Goal: Task Accomplishment & Management: Use online tool/utility

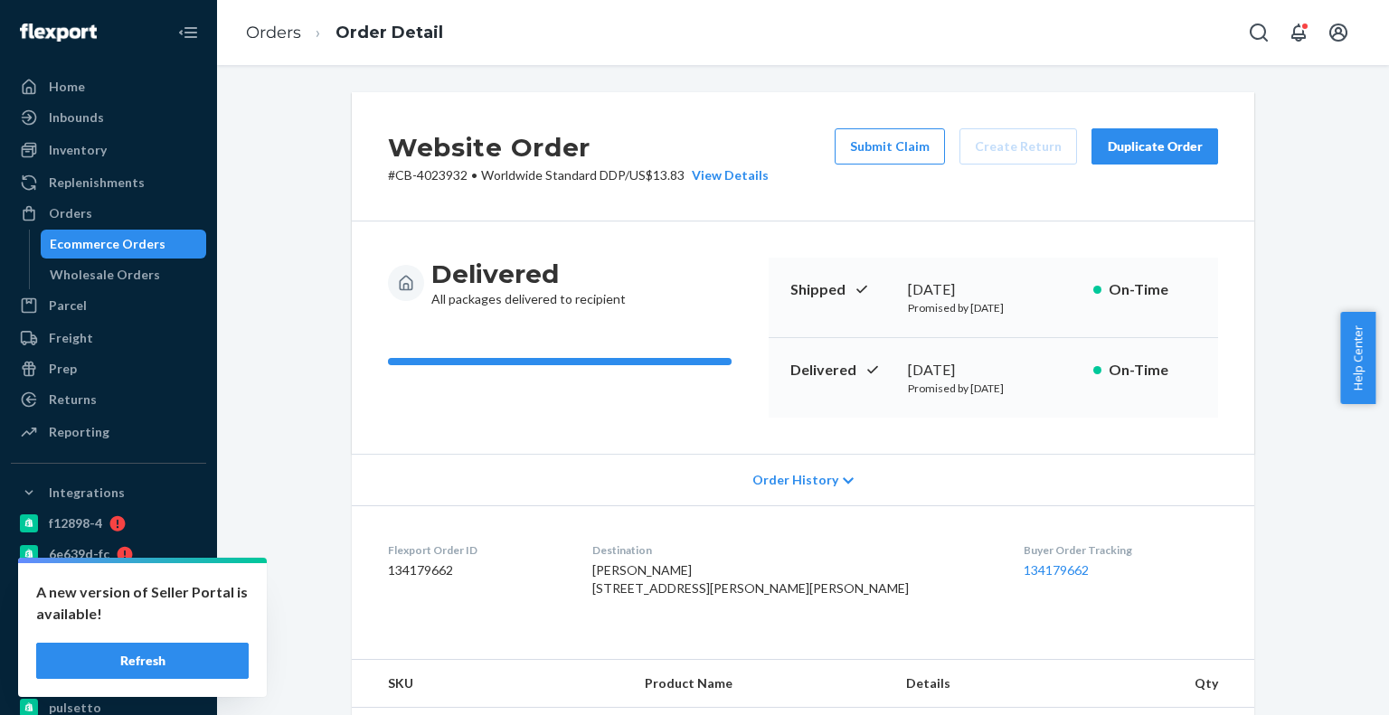
click at [174, 241] on div "Ecommerce Orders" at bounding box center [123, 243] width 163 height 25
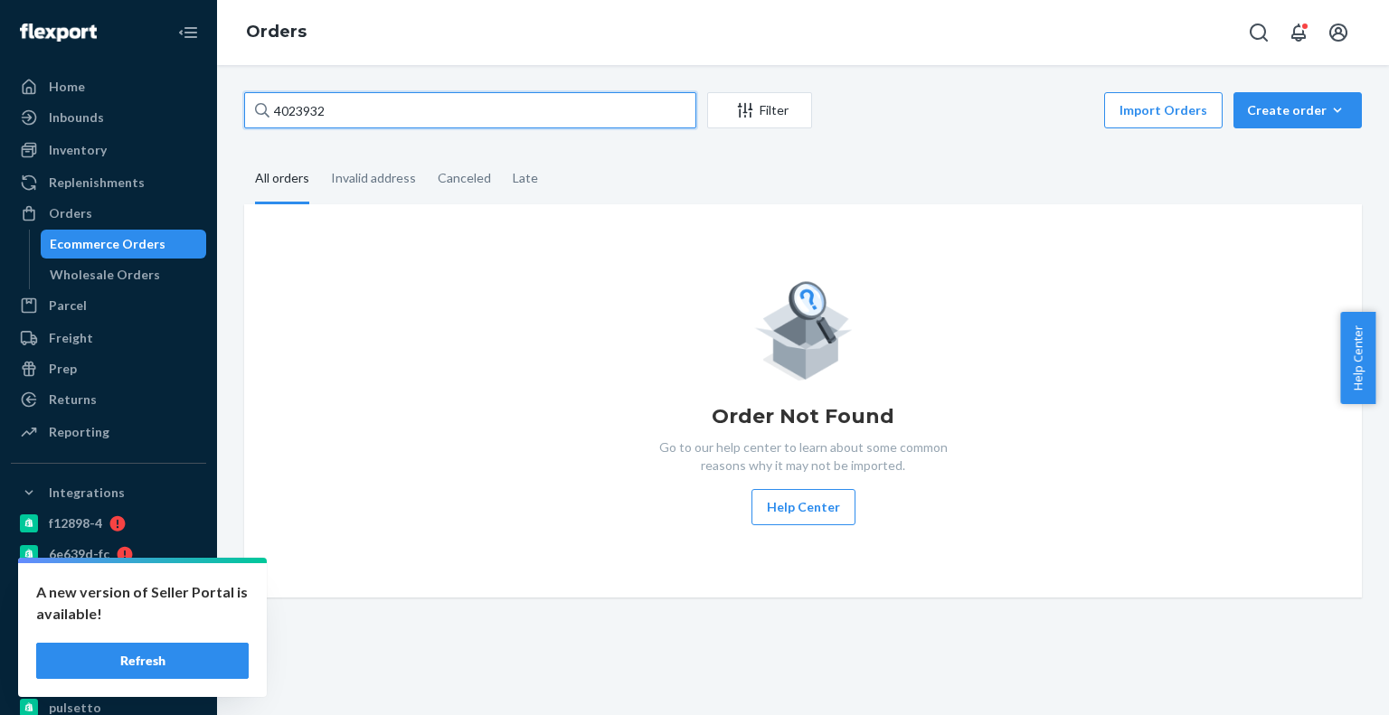
click at [387, 93] on input "4023932" at bounding box center [470, 110] width 452 height 36
paste input "195477"
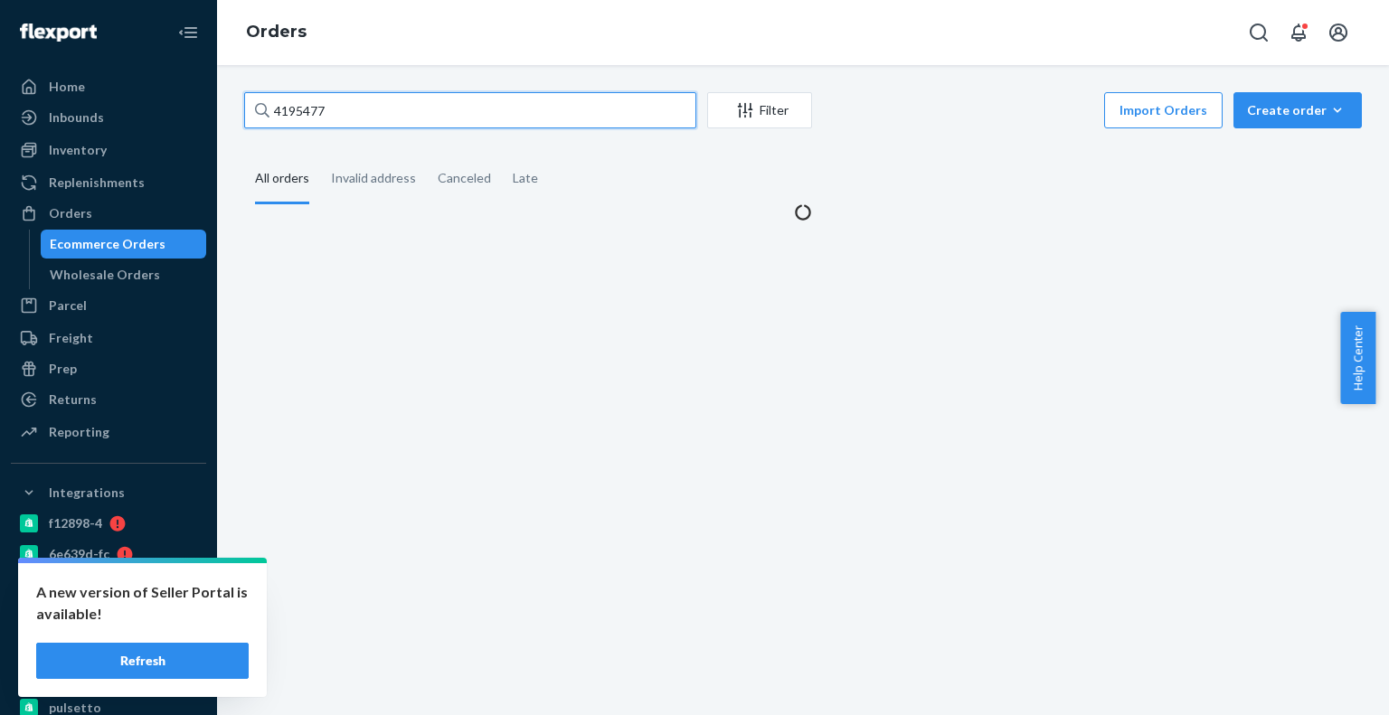
click at [416, 117] on input "4195477" at bounding box center [470, 110] width 452 height 36
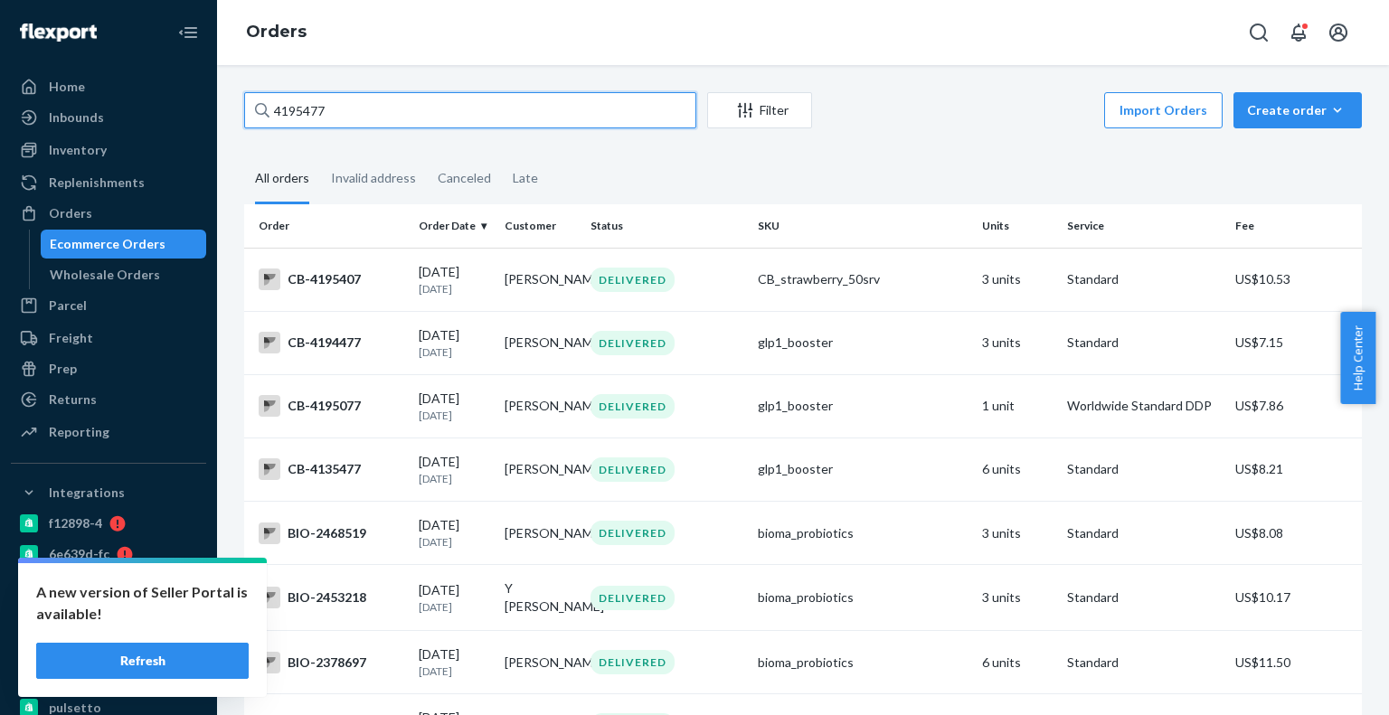
type input "4195477"
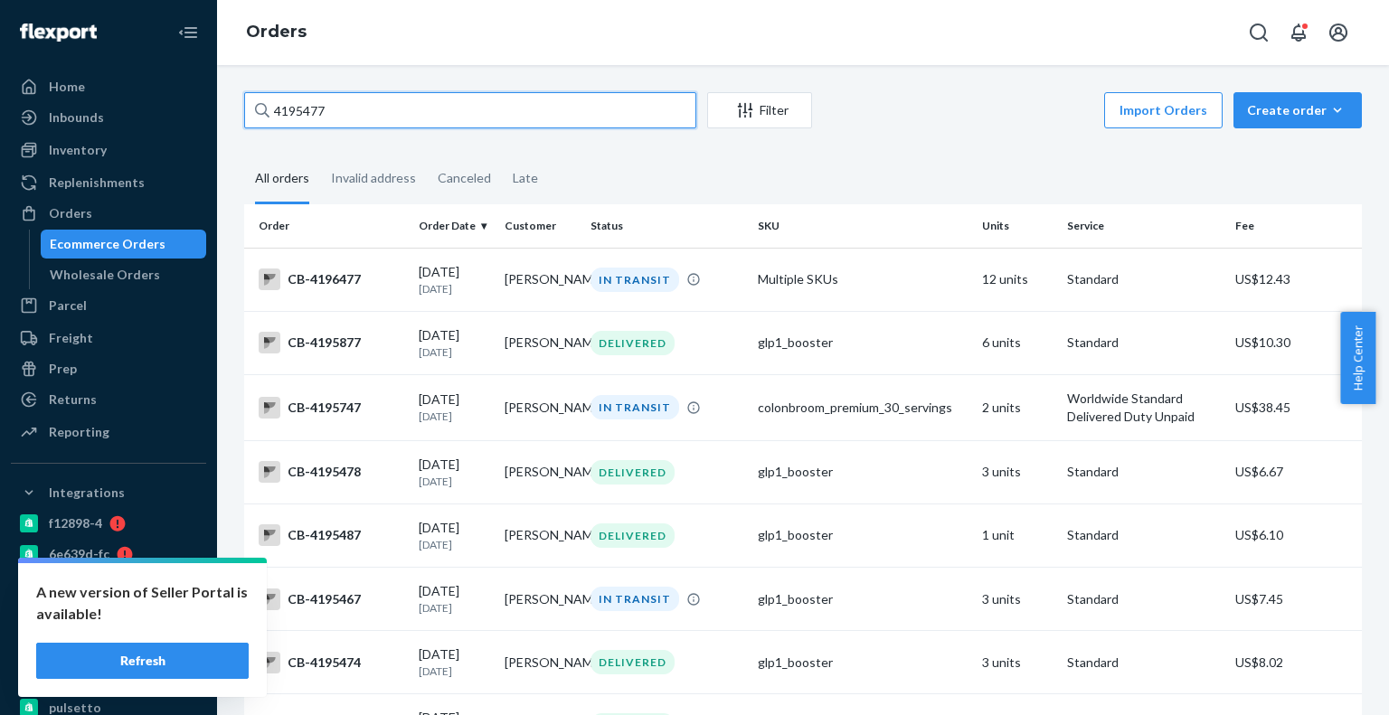
click at [306, 103] on input "4195477" at bounding box center [470, 110] width 452 height 36
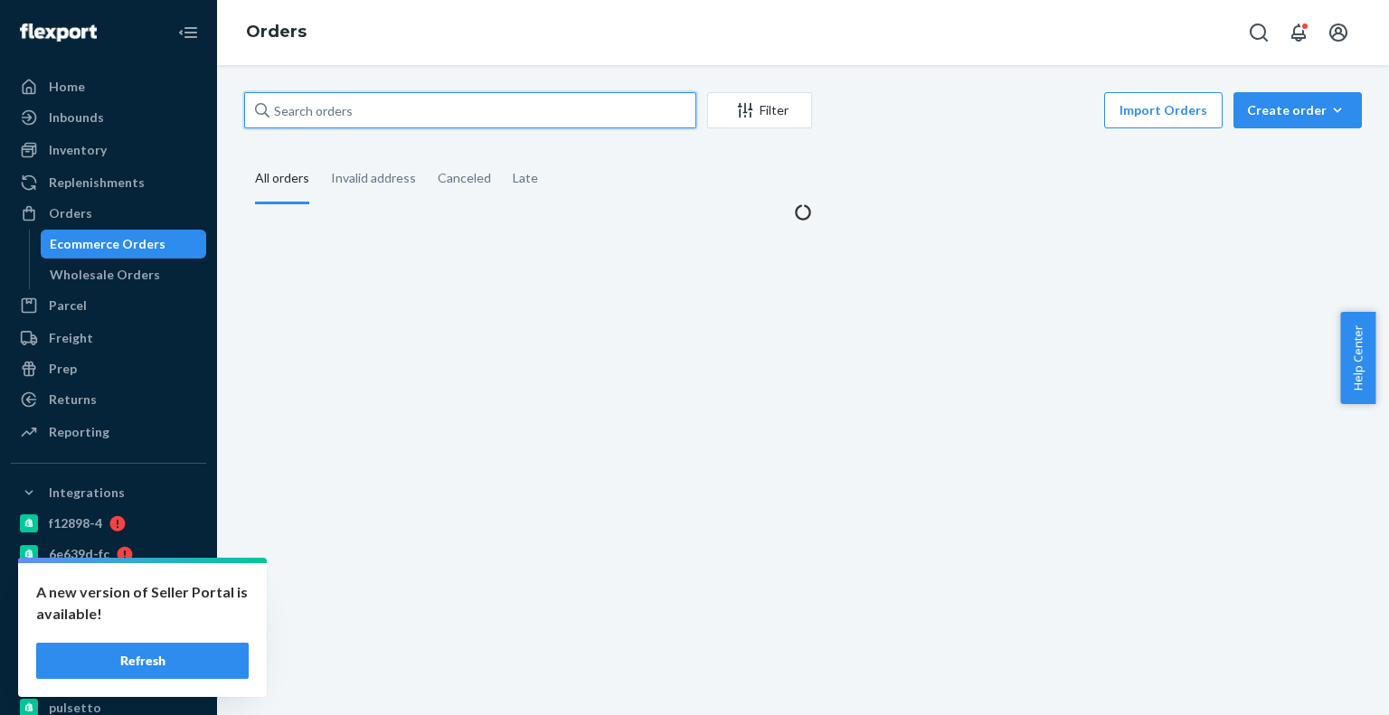
paste input "4195477"
type input "4195477"
paste input "[PERSON_NAME]"
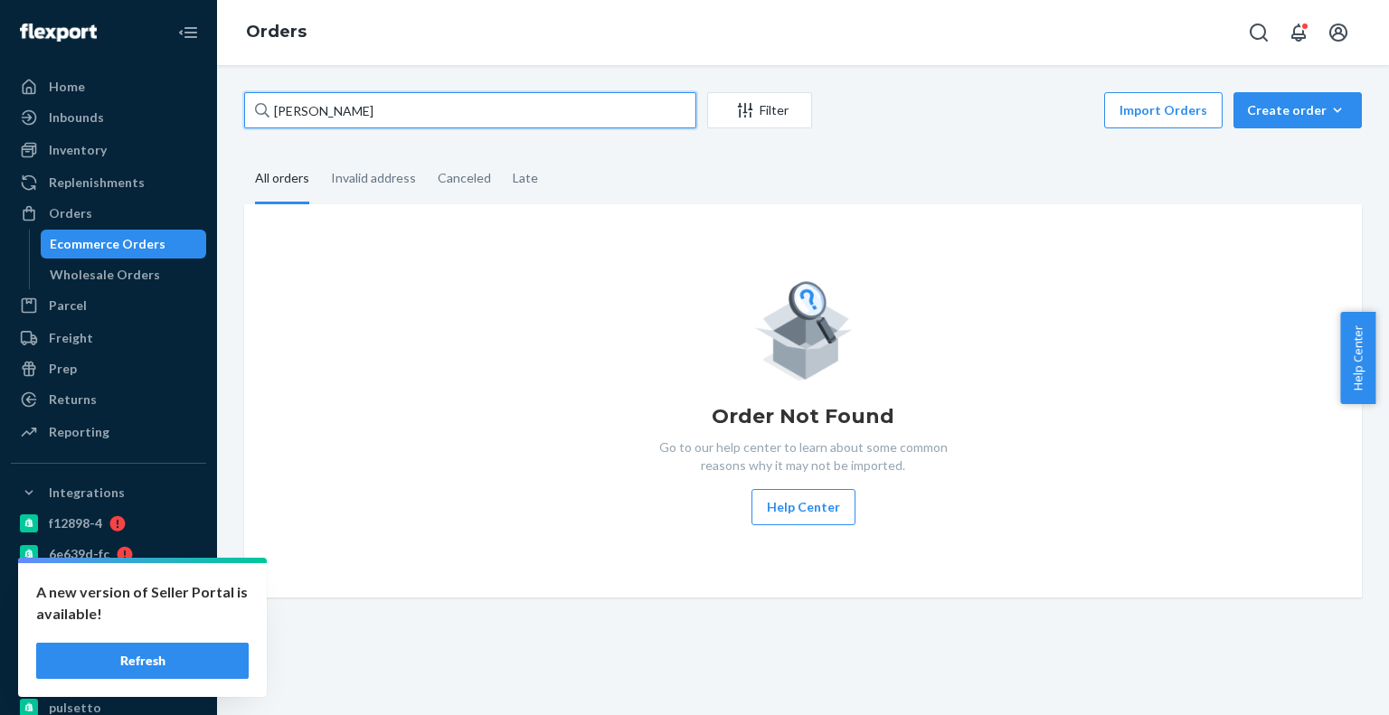
click at [430, 99] on input "[PERSON_NAME]" at bounding box center [470, 110] width 452 height 36
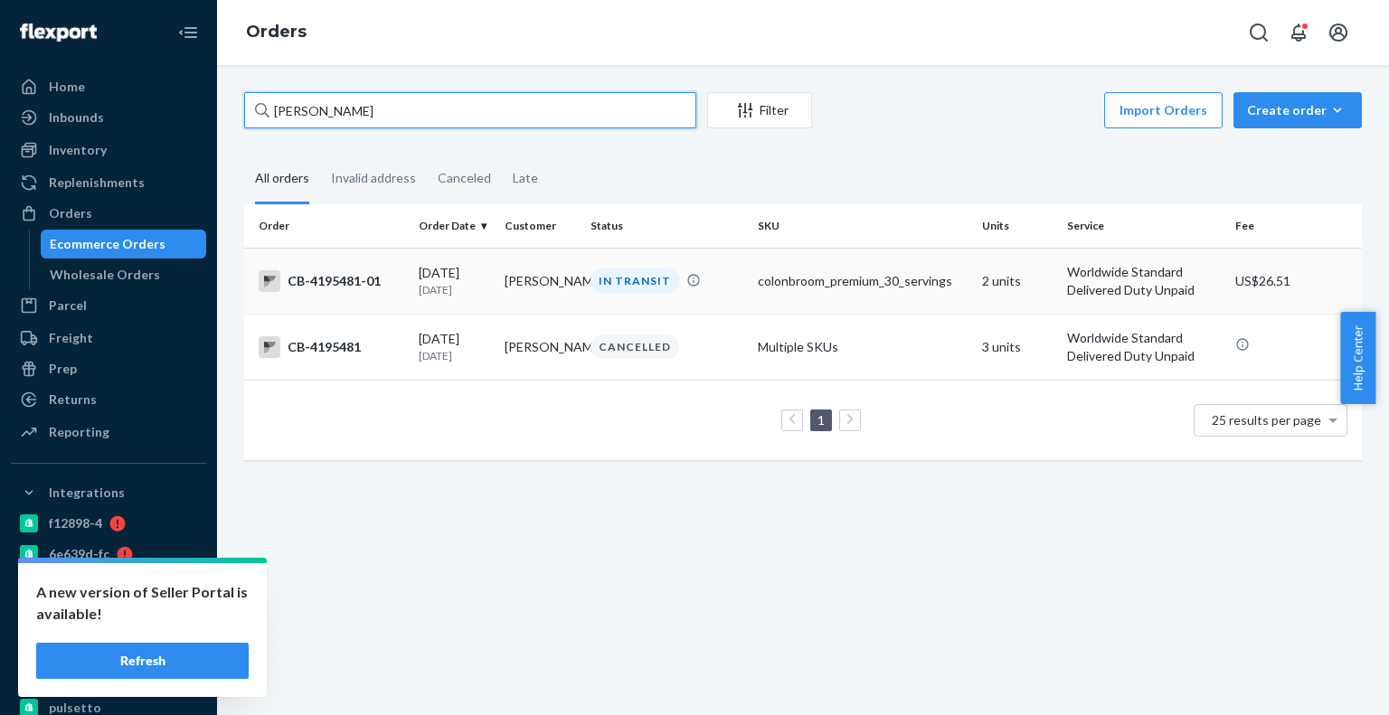
type input "[PERSON_NAME]"
click at [590, 281] on div "IN TRANSIT" at bounding box center [634, 281] width 89 height 24
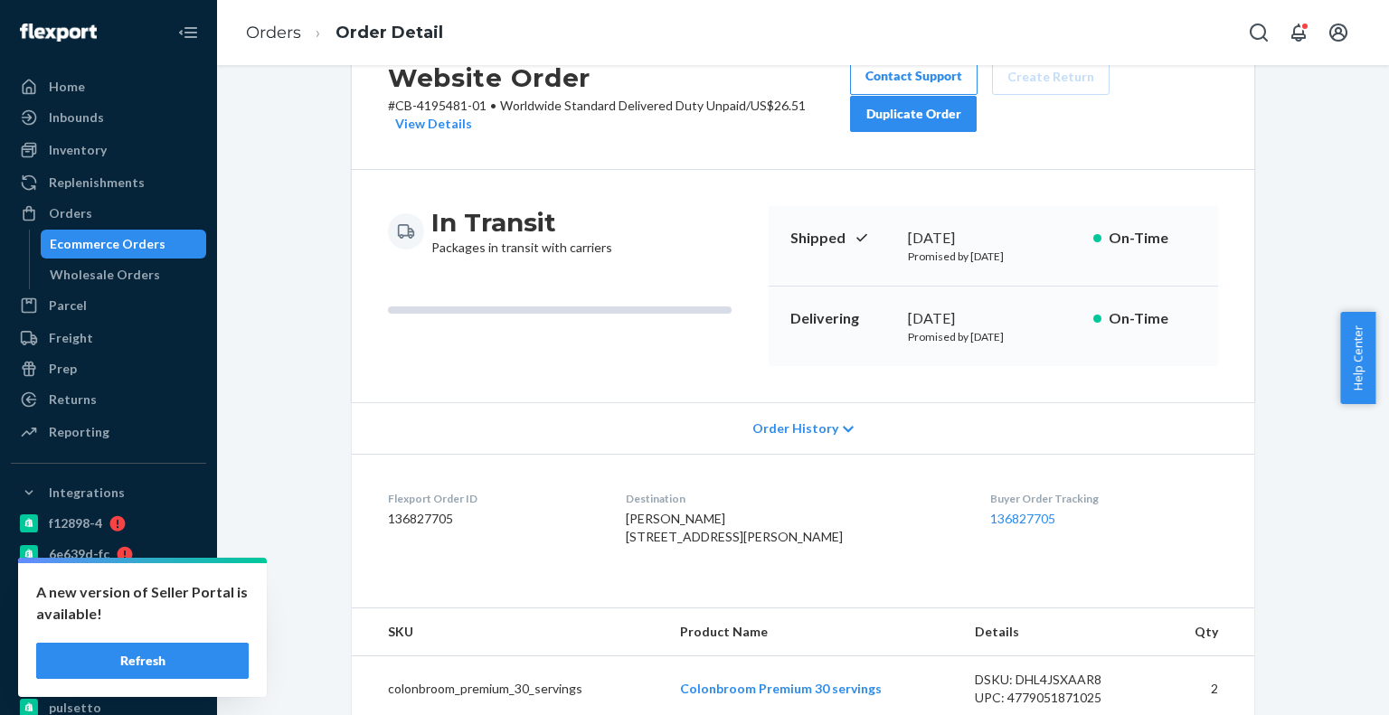
scroll to position [90, 0]
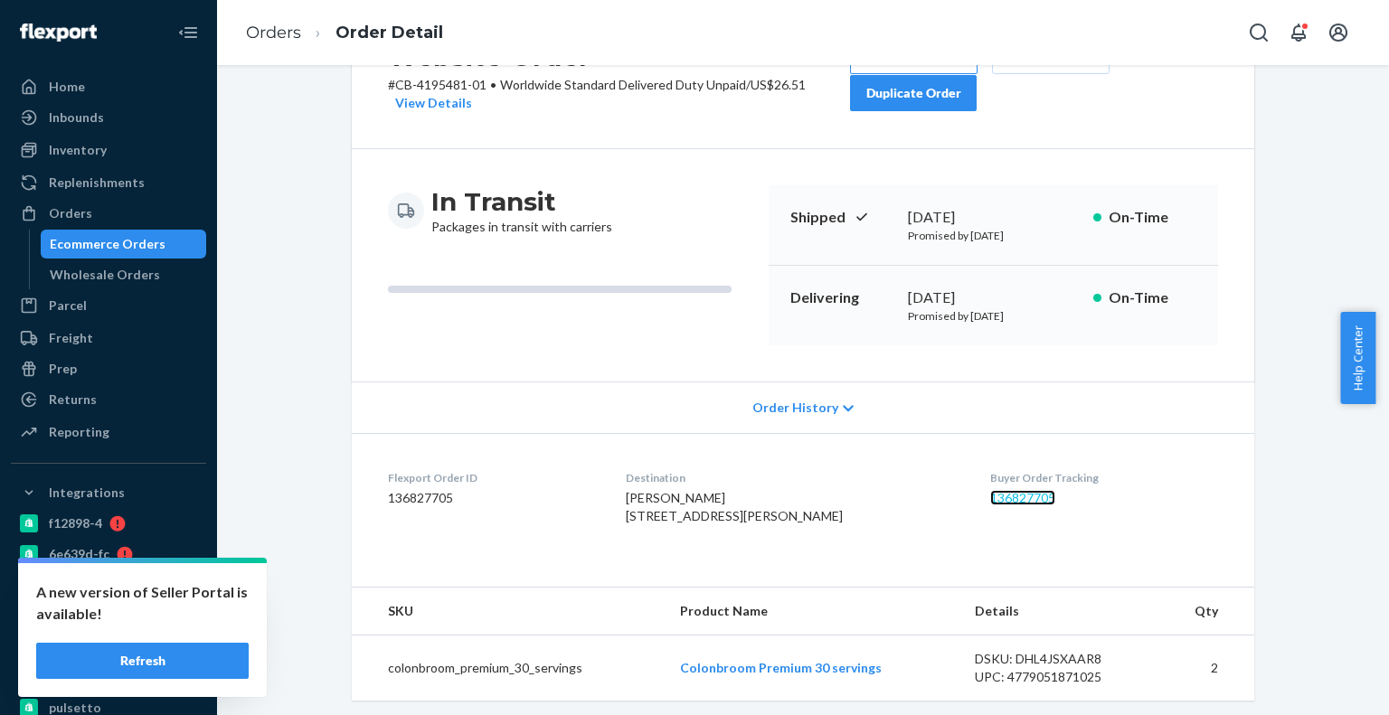
click at [1022, 495] on link "136827705" at bounding box center [1022, 497] width 65 height 15
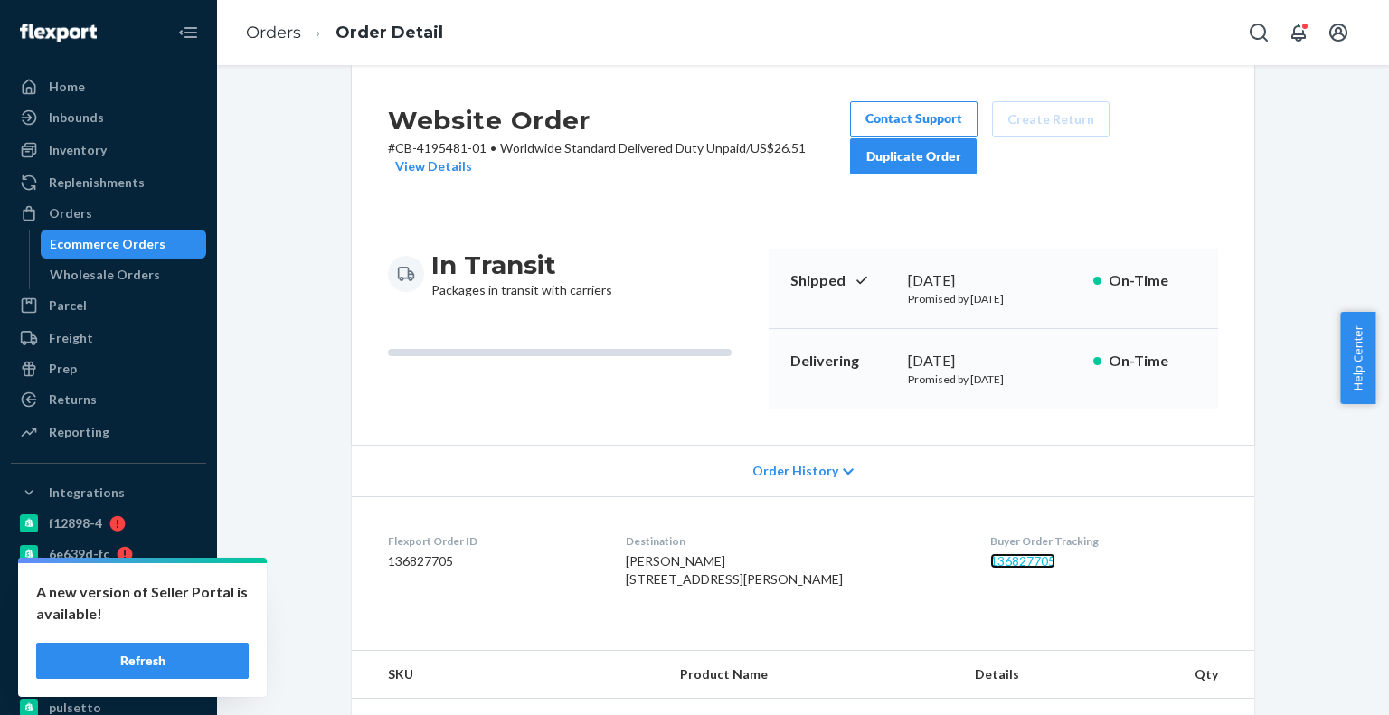
scroll to position [0, 0]
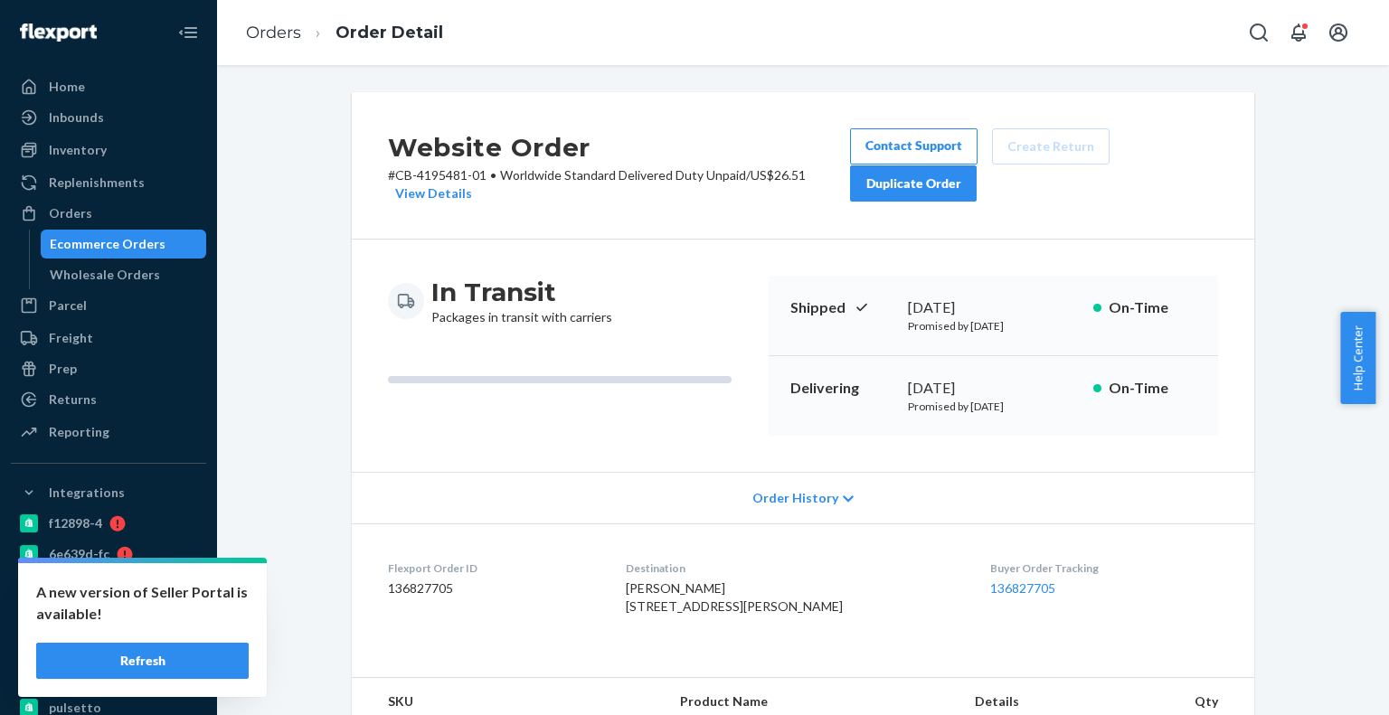
click at [801, 616] on div "[PERSON_NAME] [STREET_ADDRESS][PERSON_NAME]" at bounding box center [794, 598] width 336 height 36
click at [799, 614] on span "[PERSON_NAME] [STREET_ADDRESS][PERSON_NAME]" at bounding box center [734, 597] width 217 height 33
copy span "44160"
click at [438, 169] on p "# CB-4195481-01 • Worldwide Standard Delivered Duty Unpaid / US$26.51 View Deta…" at bounding box center [619, 184] width 462 height 36
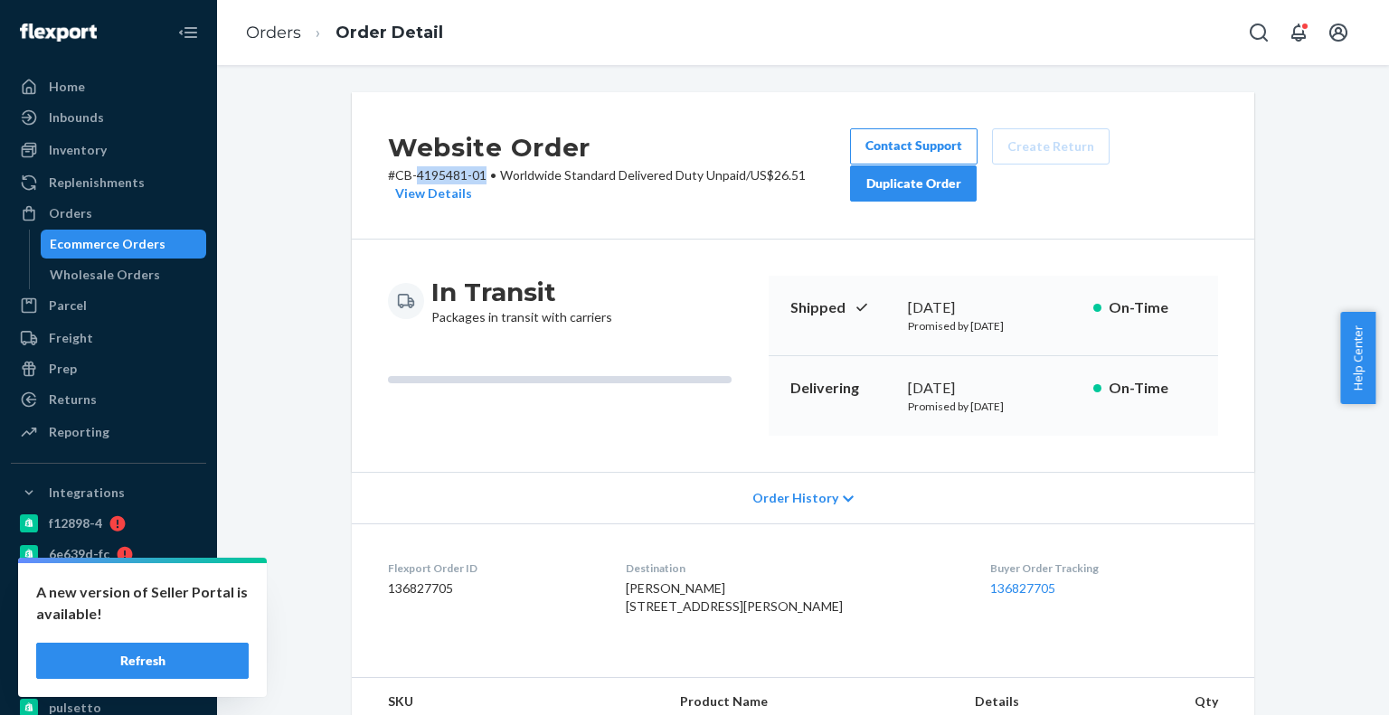
drag, startPoint x: 438, startPoint y: 169, endPoint x: 276, endPoint y: 12, distance: 225.7
click at [465, 166] on p "# CB-4195481-01 • Worldwide Standard Delivered Duty Unpaid / US$26.51 View Deta…" at bounding box center [619, 184] width 462 height 36
copy p "4195481-01"
drag, startPoint x: 143, startPoint y: 241, endPoint x: 197, endPoint y: 223, distance: 57.2
click at [143, 241] on div "Ecommerce Orders" at bounding box center [108, 244] width 116 height 18
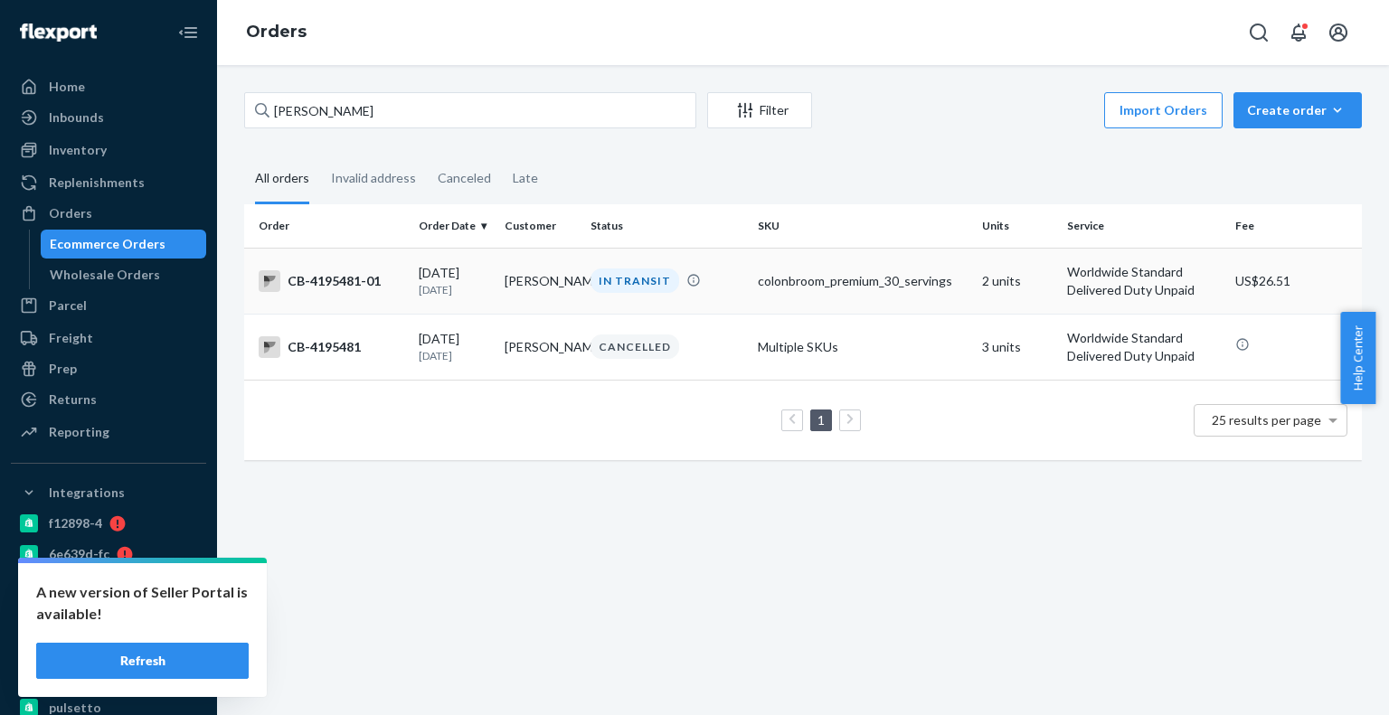
click at [412, 278] on td "[DATE] [DATE]" at bounding box center [454, 281] width 86 height 66
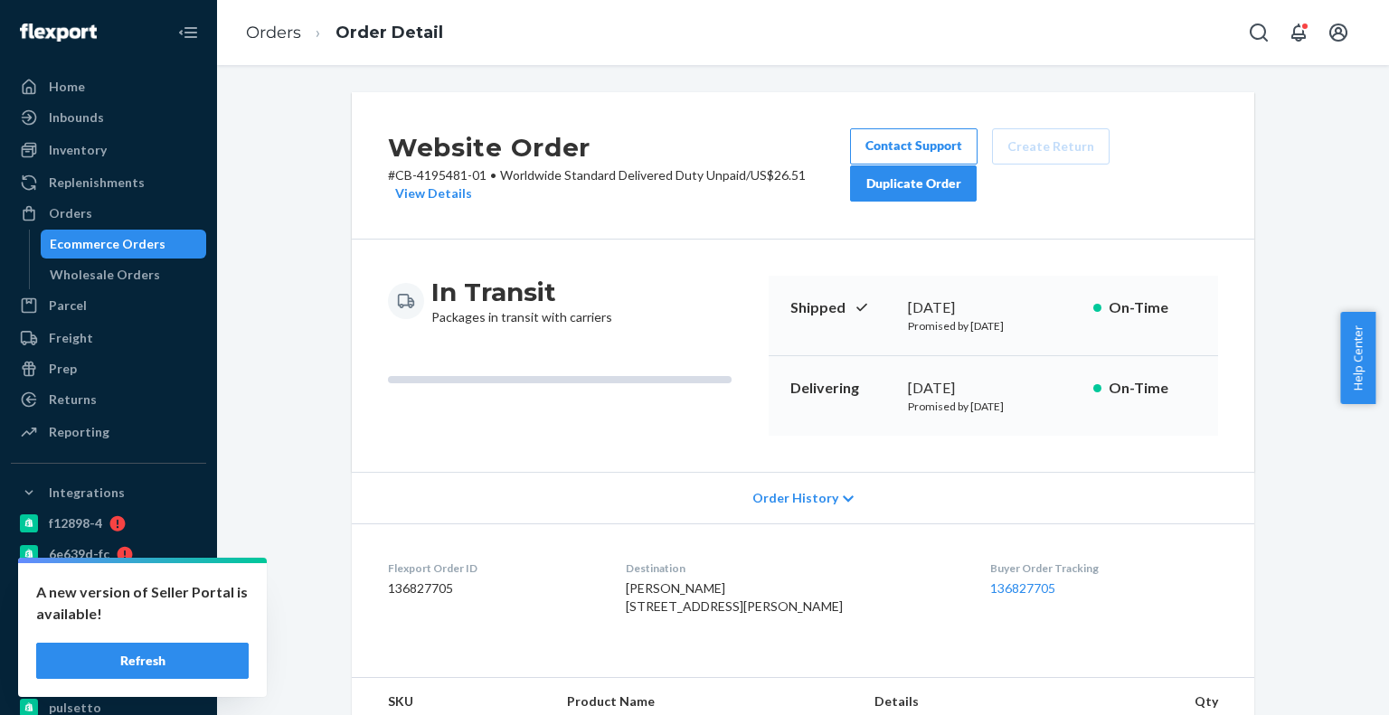
click at [438, 178] on p "# CB-4195481-01 • Worldwide Standard Delivered Duty Unpaid / US$26.51 View Deta…" at bounding box center [619, 184] width 462 height 36
drag, startPoint x: 438, startPoint y: 178, endPoint x: 421, endPoint y: 127, distance: 53.2
click at [467, 175] on p "# CB-4195481-01 • Worldwide Standard Delivered Duty Unpaid / US$26.51 View Deta…" at bounding box center [619, 184] width 462 height 36
copy p "4195481-01"
click at [154, 256] on div "Ecommerce Orders" at bounding box center [123, 243] width 163 height 25
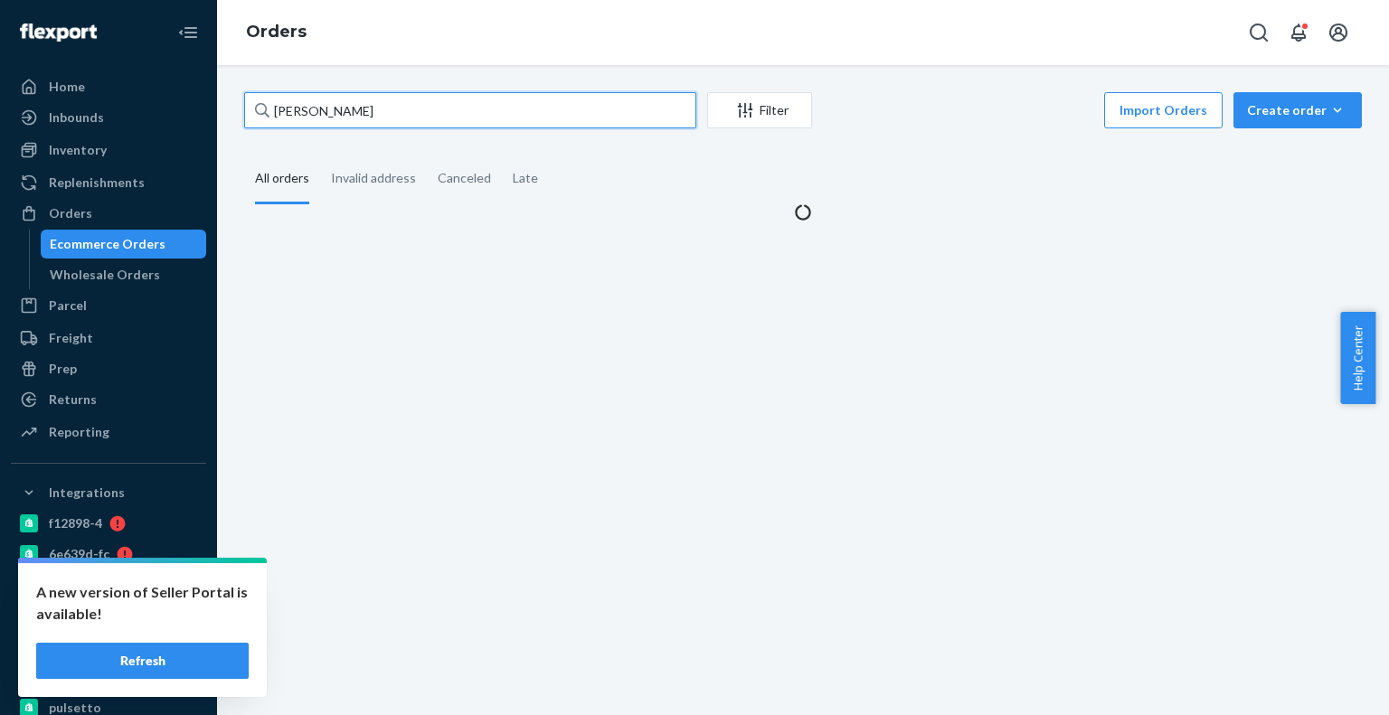
click at [300, 116] on input "[PERSON_NAME]" at bounding box center [470, 110] width 452 height 36
paste input "[PERSON_NAME]"
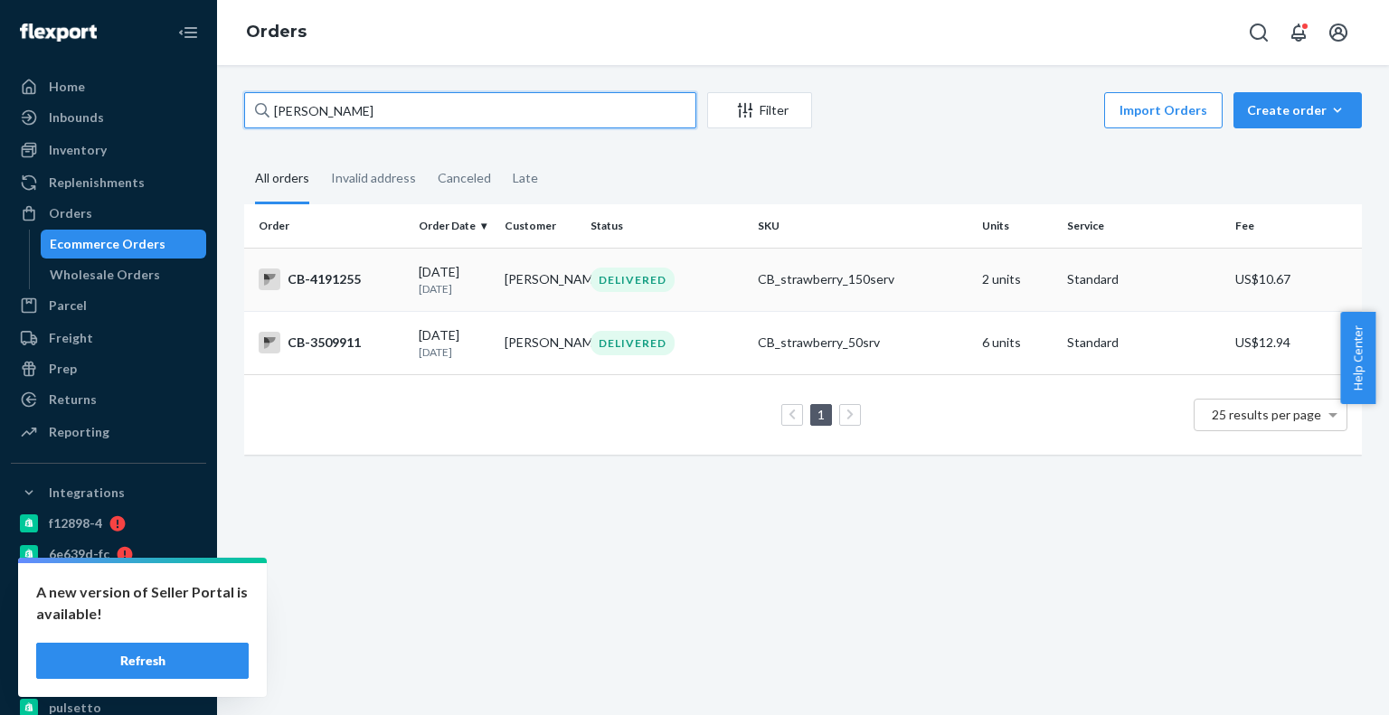
type input "[PERSON_NAME]"
click at [441, 291] on p "[DATE]" at bounding box center [454, 288] width 71 height 15
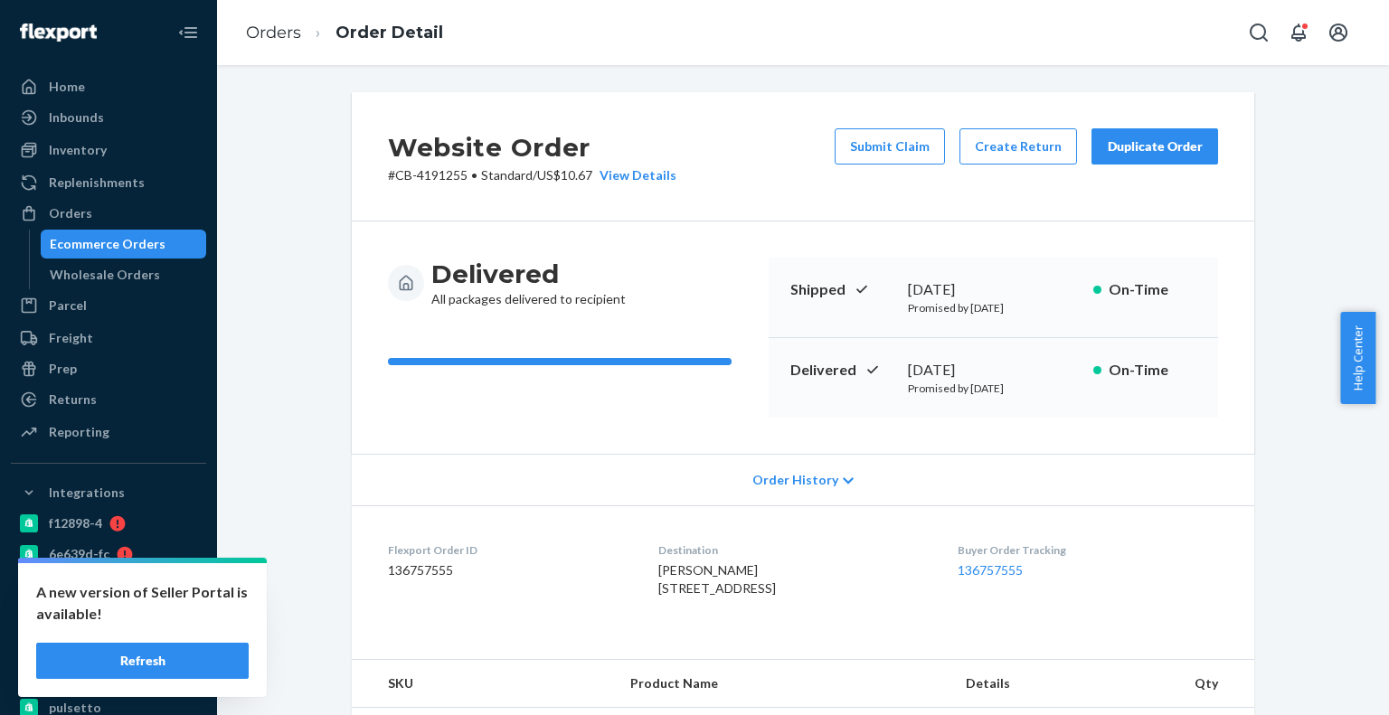
click at [450, 179] on p "# CB-4191255 • Standard / US$10.67 View Details" at bounding box center [532, 175] width 288 height 18
copy p "4191255"
drag, startPoint x: 110, startPoint y: 252, endPoint x: 216, endPoint y: 198, distance: 118.9
click at [110, 252] on div "Ecommerce Orders" at bounding box center [108, 244] width 116 height 18
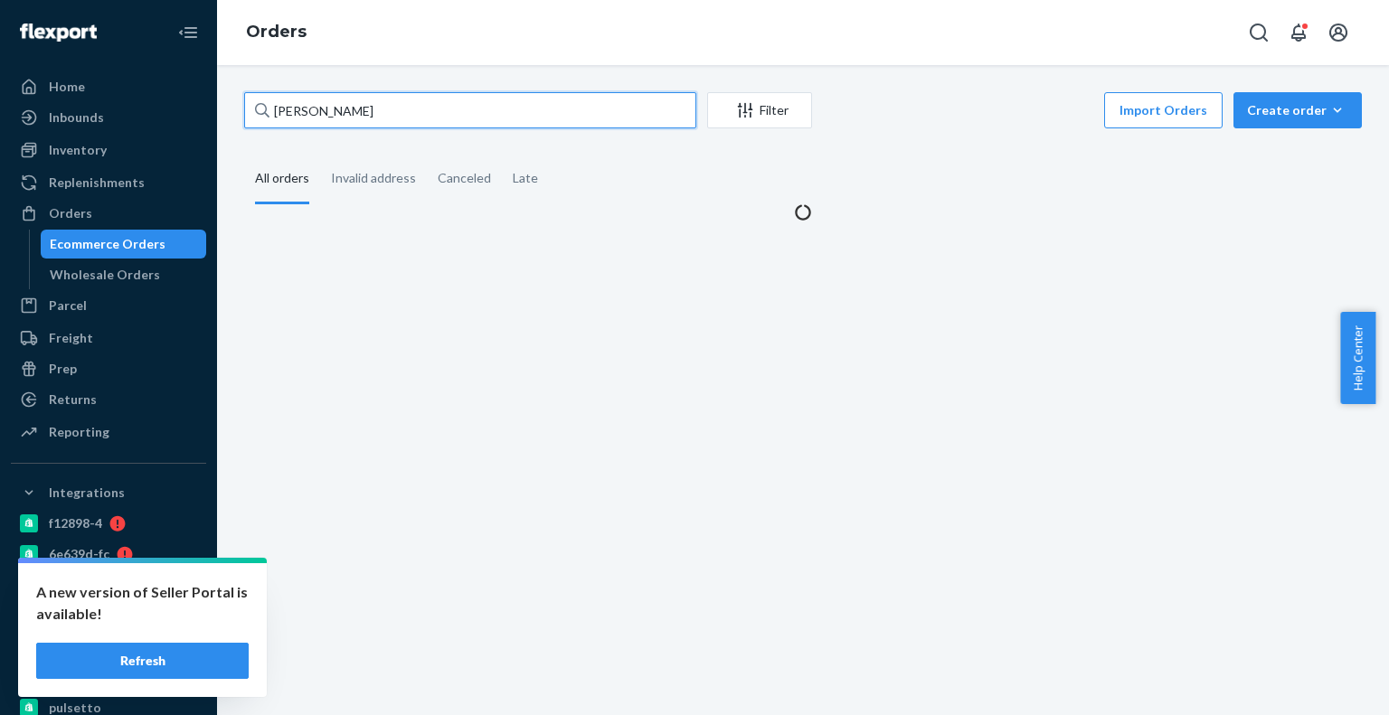
click at [465, 100] on input "[PERSON_NAME]" at bounding box center [470, 110] width 452 height 36
drag, startPoint x: 465, startPoint y: 100, endPoint x: 478, endPoint y: 6, distance: 95.0
click at [467, 99] on input "[PERSON_NAME]" at bounding box center [470, 110] width 452 height 36
paste input "4182037"
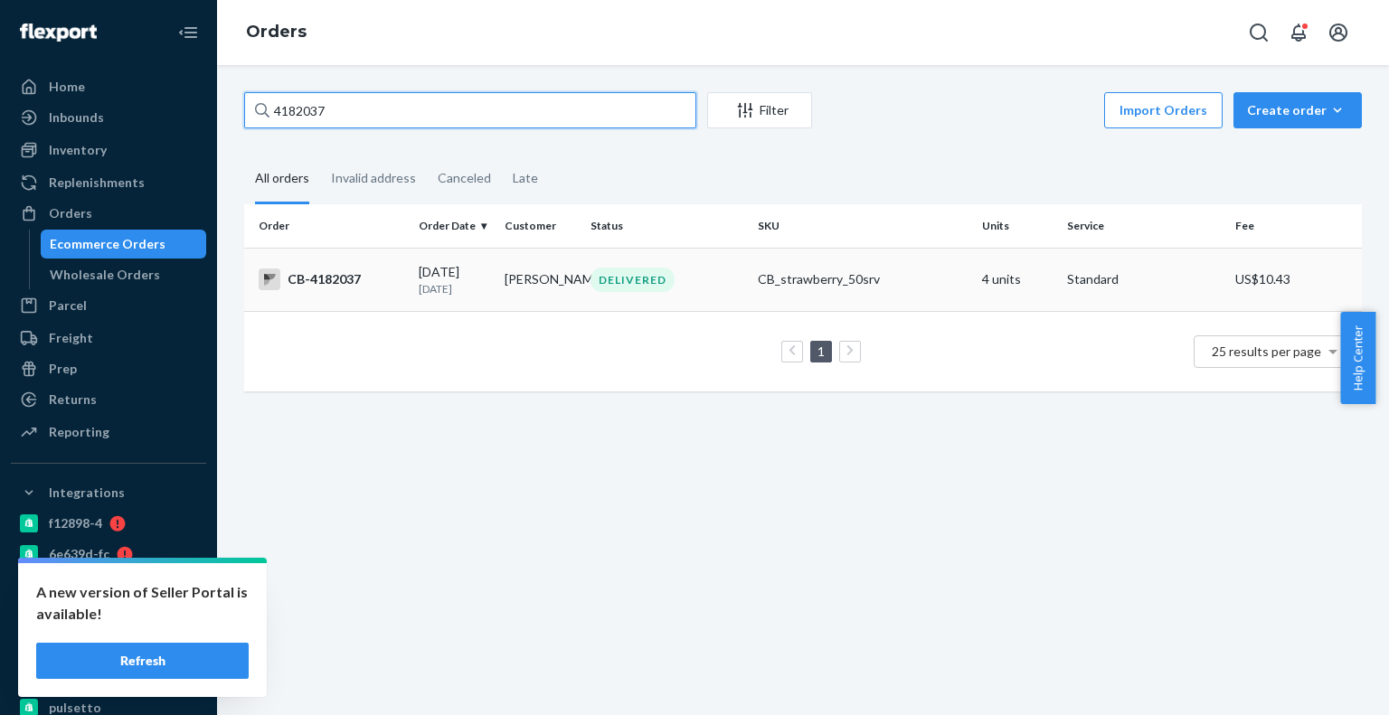
type input "4182037"
click at [583, 265] on td "DELIVERED" at bounding box center [666, 279] width 167 height 63
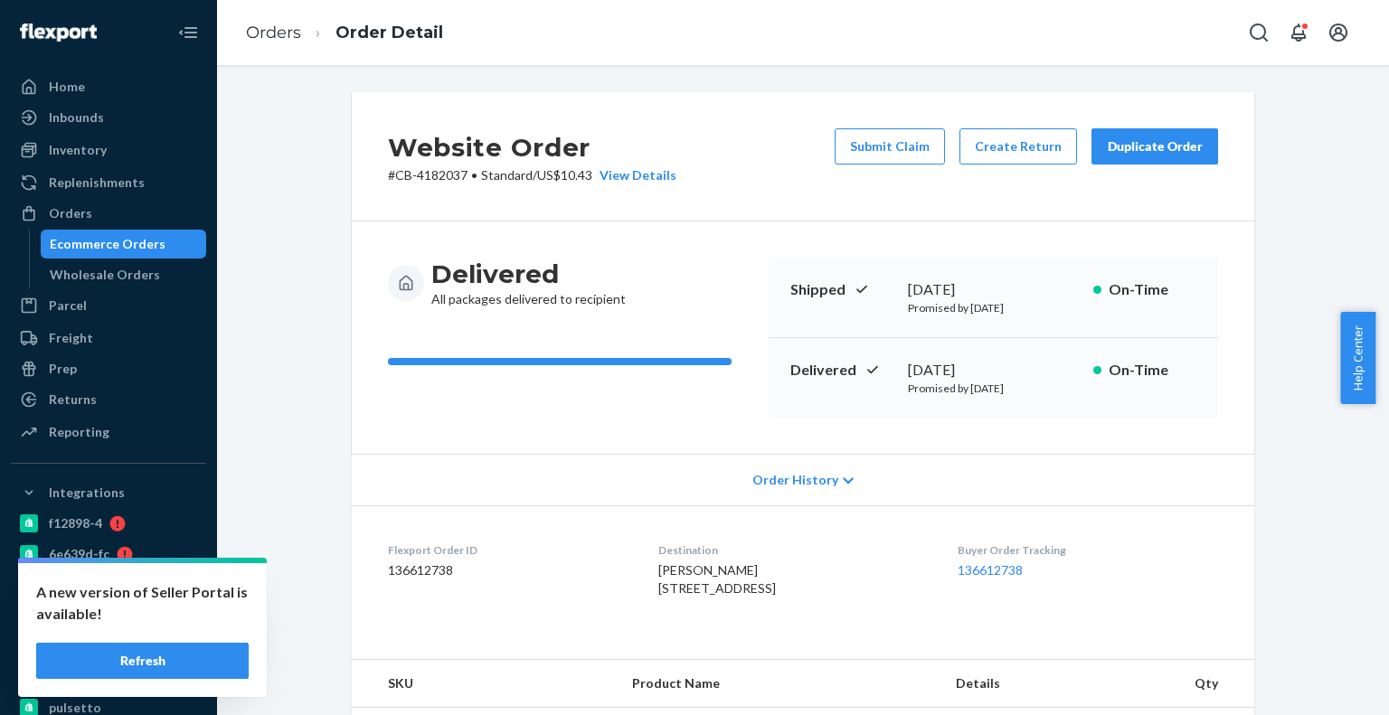
click at [1027, 124] on div "Website Order # CB-4182037 • Standard / US$10.43 View Details Submit Claim Crea…" at bounding box center [803, 156] width 902 height 129
click at [1027, 148] on button "Create Return" at bounding box center [1018, 146] width 118 height 36
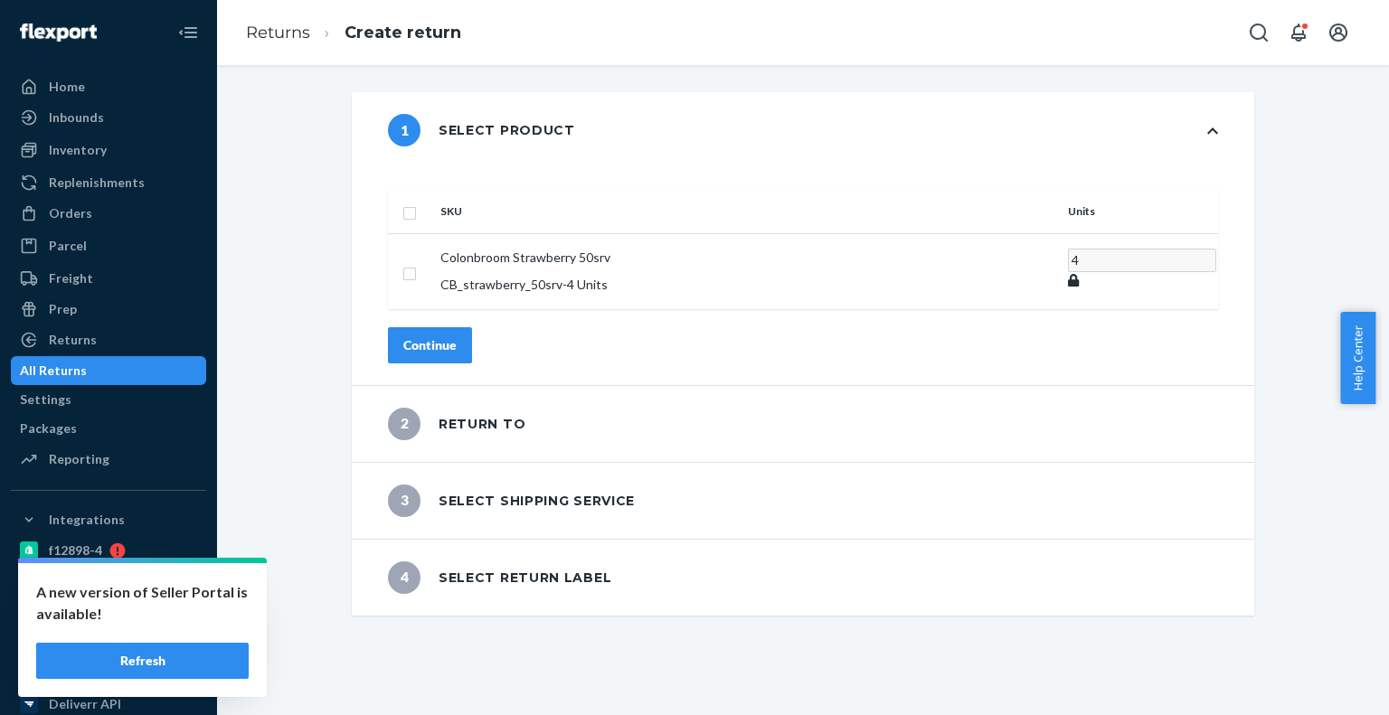
click at [433, 193] on th at bounding box center [410, 211] width 45 height 43
click at [433, 190] on th at bounding box center [410, 211] width 45 height 43
click at [417, 202] on input "checkbox" at bounding box center [409, 211] width 14 height 19
checkbox input "true"
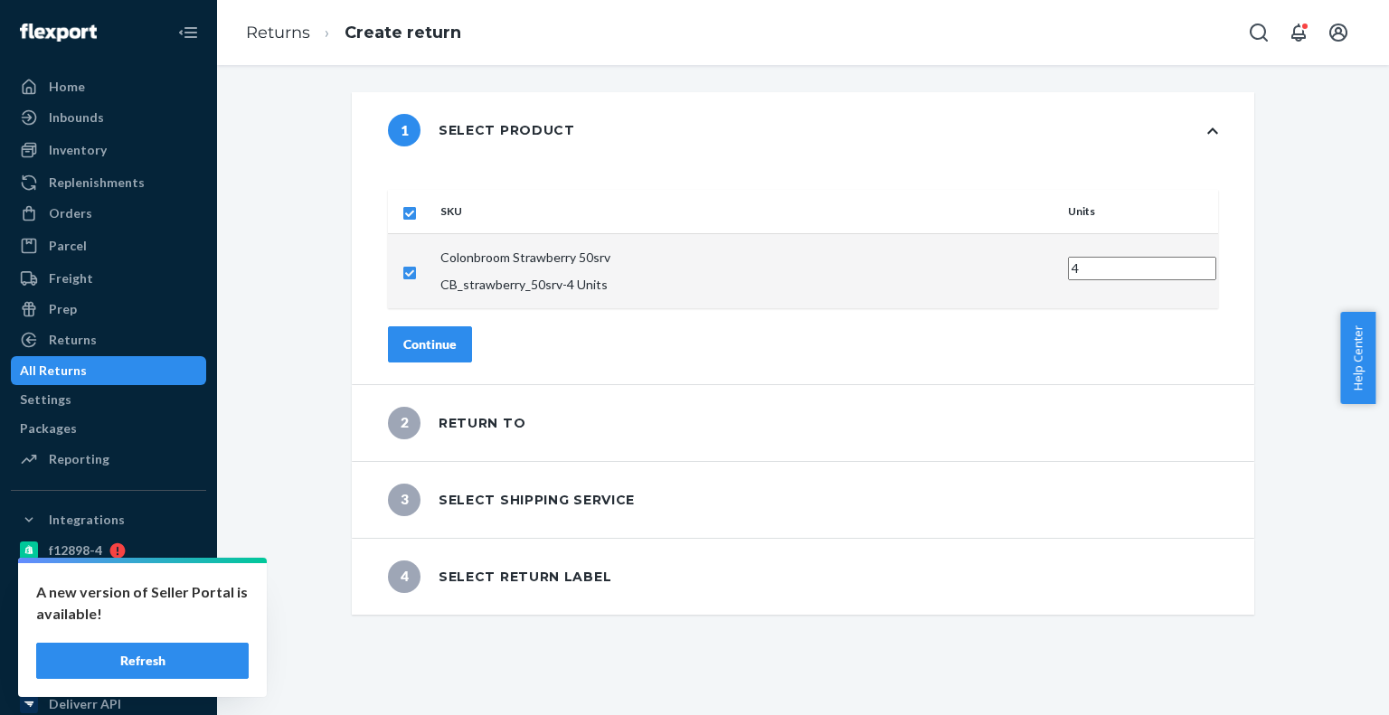
click at [472, 326] on button "Continue" at bounding box center [430, 344] width 84 height 36
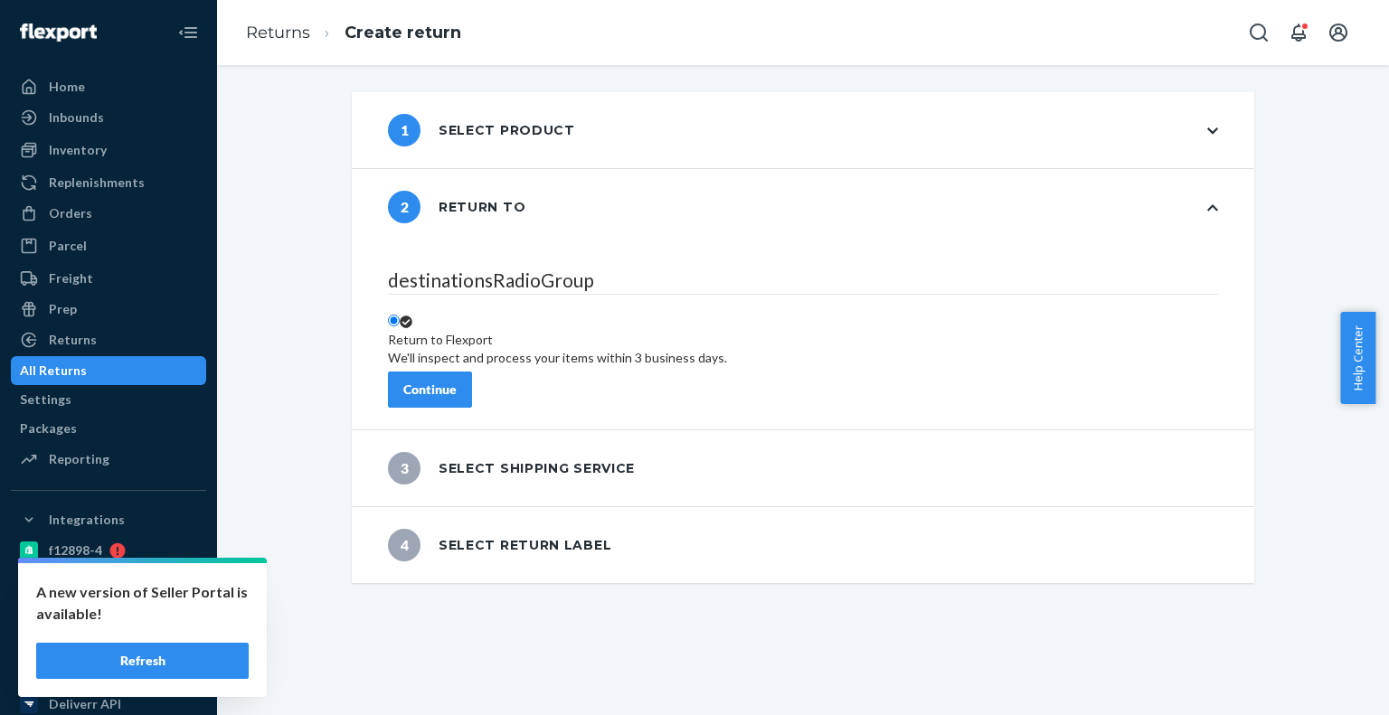
click at [472, 372] on button "Continue" at bounding box center [430, 390] width 84 height 36
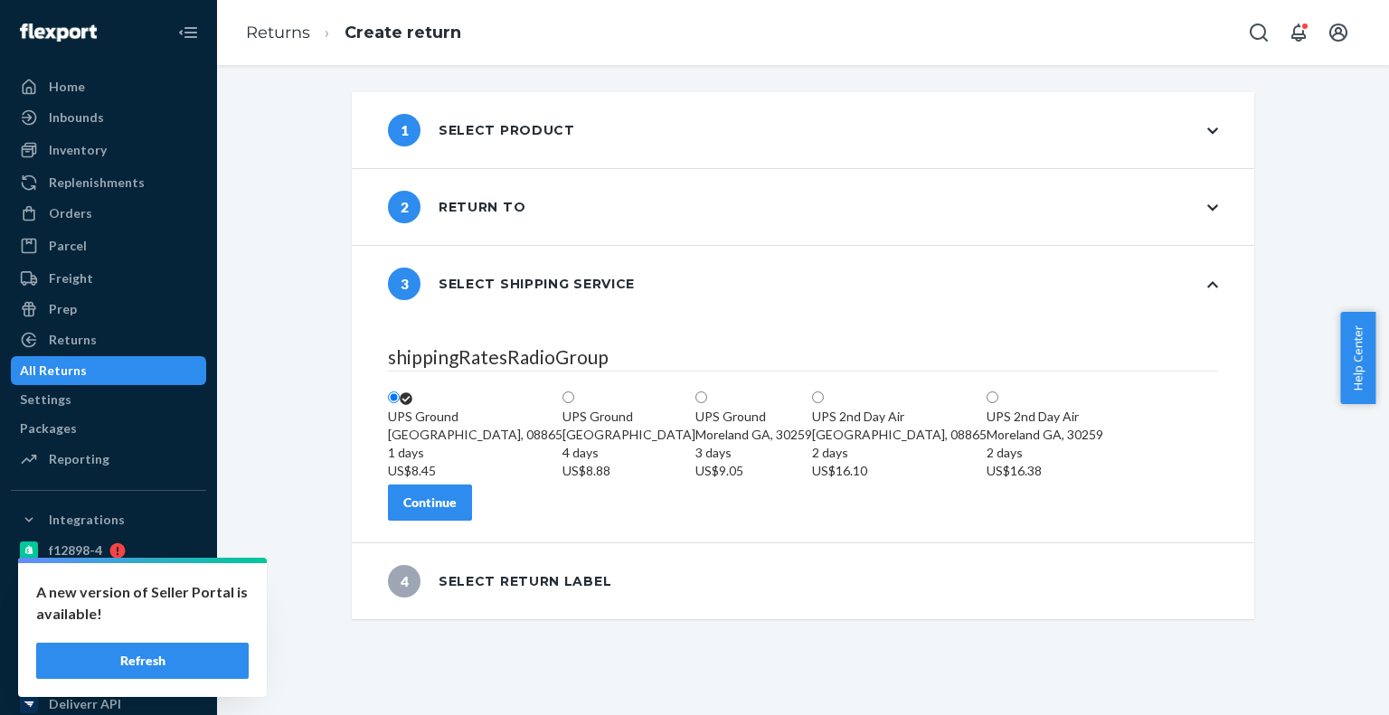
click at [472, 521] on button "Continue" at bounding box center [430, 503] width 84 height 36
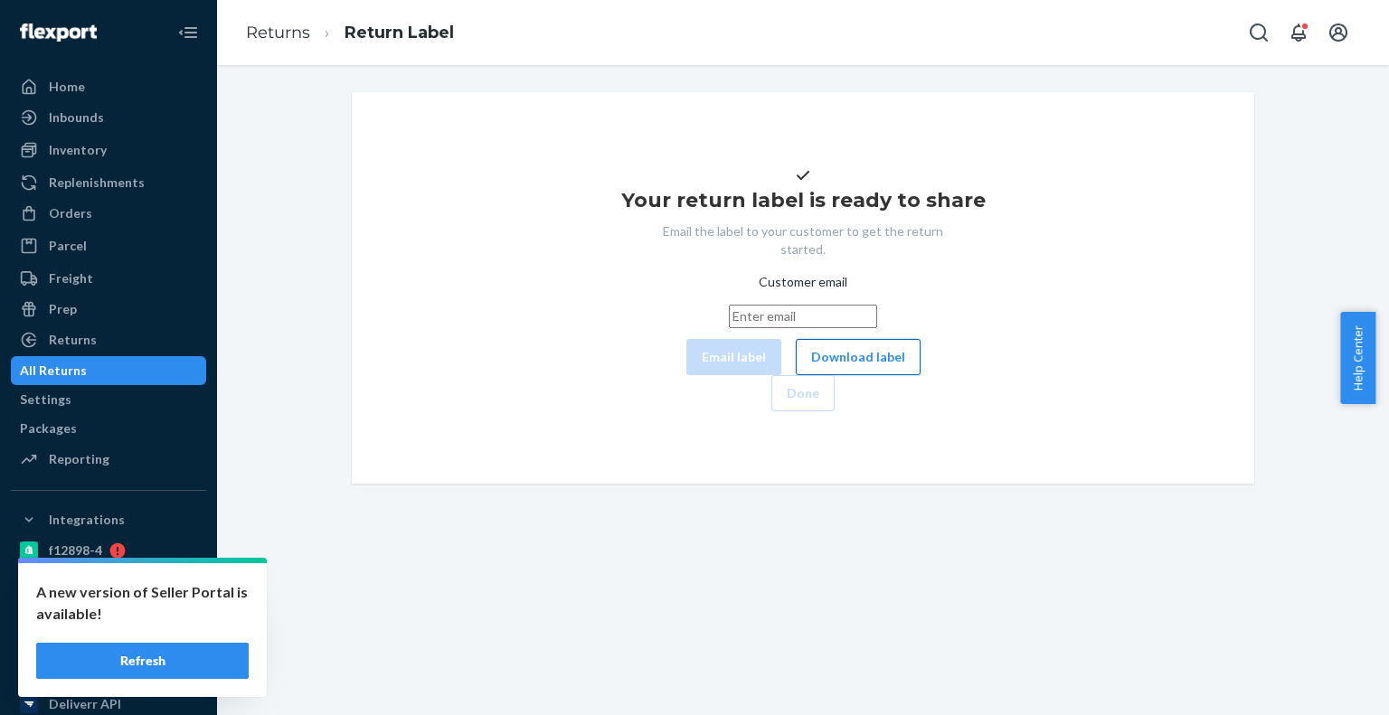
click at [796, 375] on button "Download label" at bounding box center [858, 357] width 125 height 36
